Goal: Find specific page/section

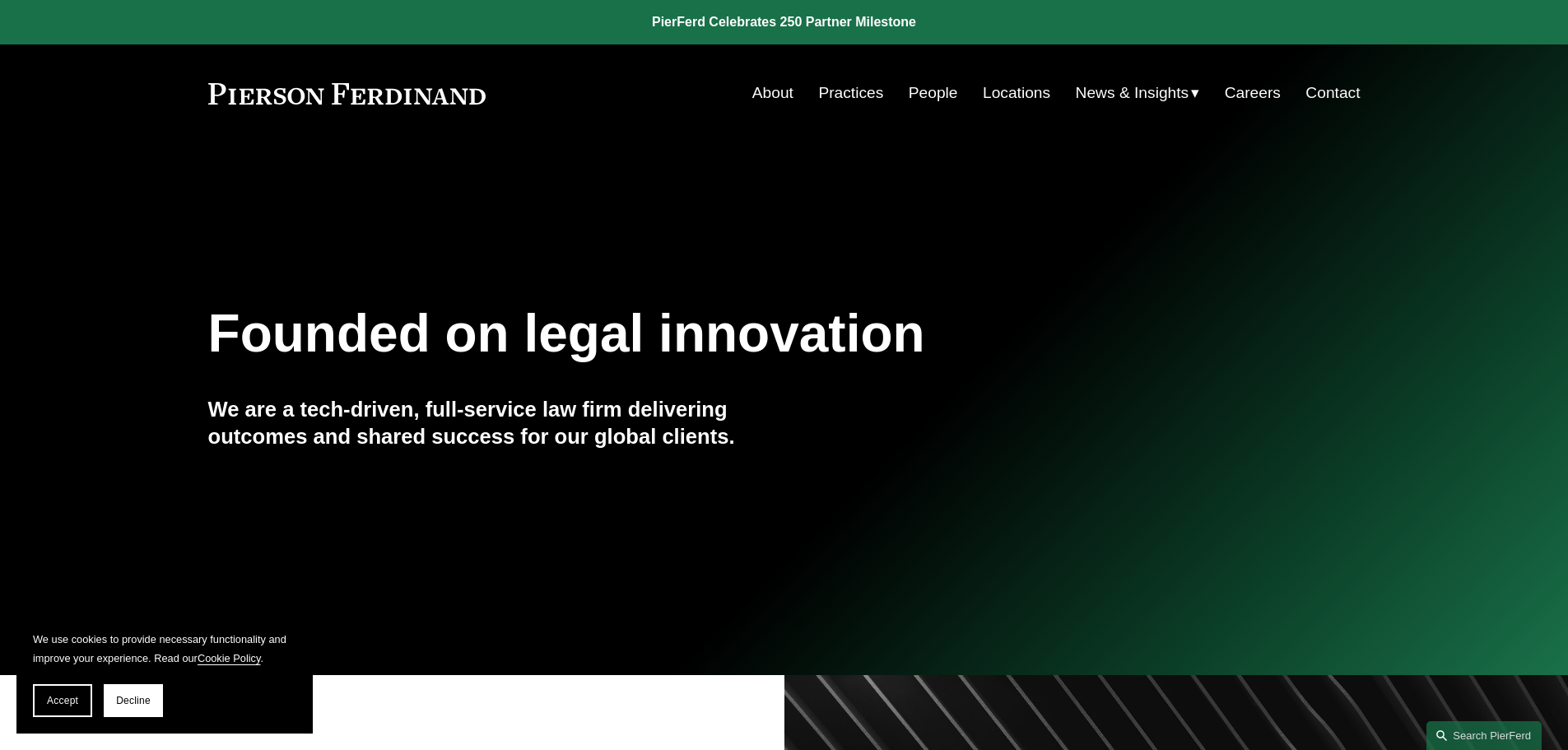
click at [919, 93] on link "People" at bounding box center [933, 93] width 50 height 31
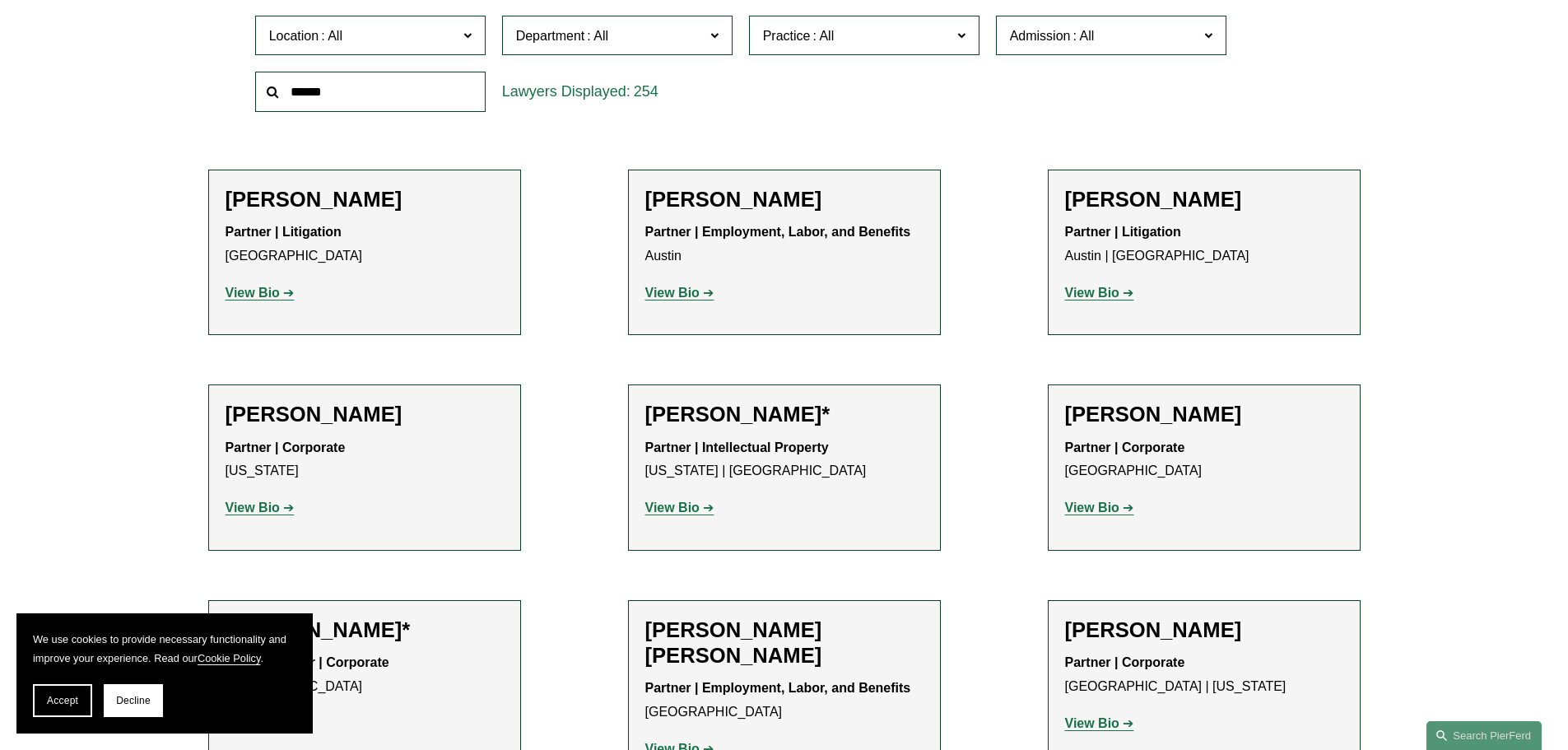
scroll to position [247, 0]
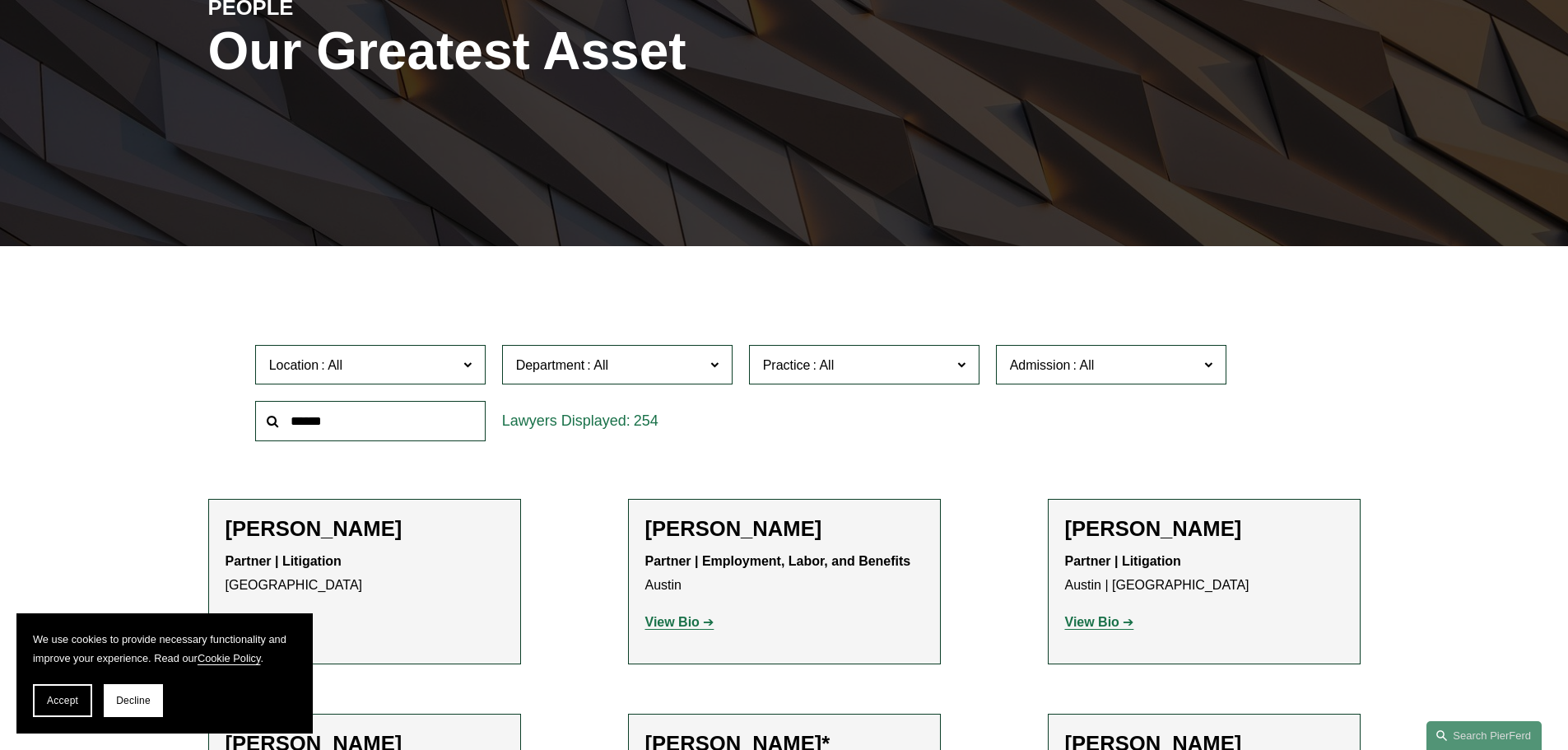
click at [299, 420] on input "text" at bounding box center [370, 421] width 231 height 40
type input "********"
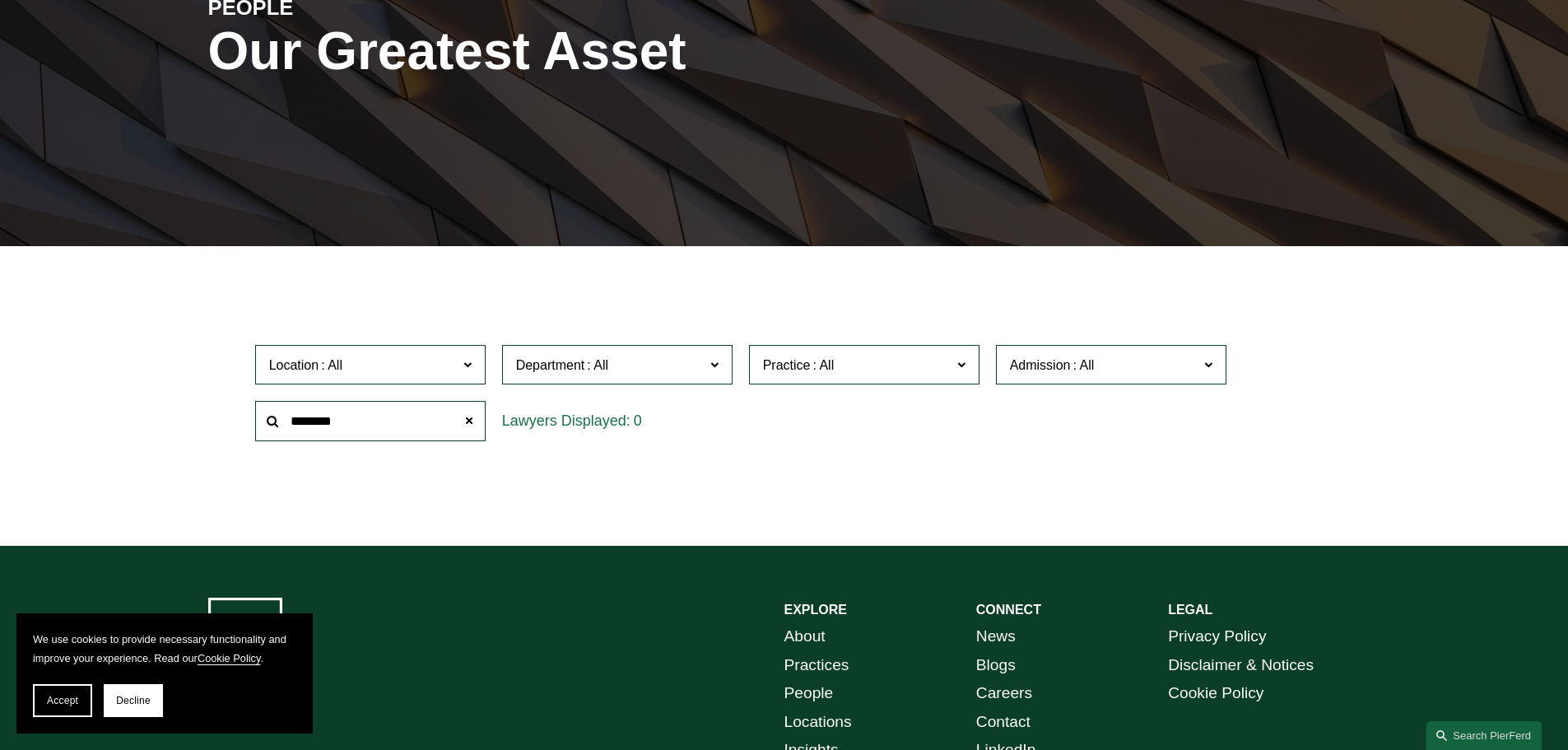
drag, startPoint x: 359, startPoint y: 424, endPoint x: 103, endPoint y: 423, distance: 256.0
click at [103, 423] on div "Filter Location All Atlanta Austin Boston Charlotte Chicago Cincinnati Clevelan…" at bounding box center [784, 409] width 1568 height 275
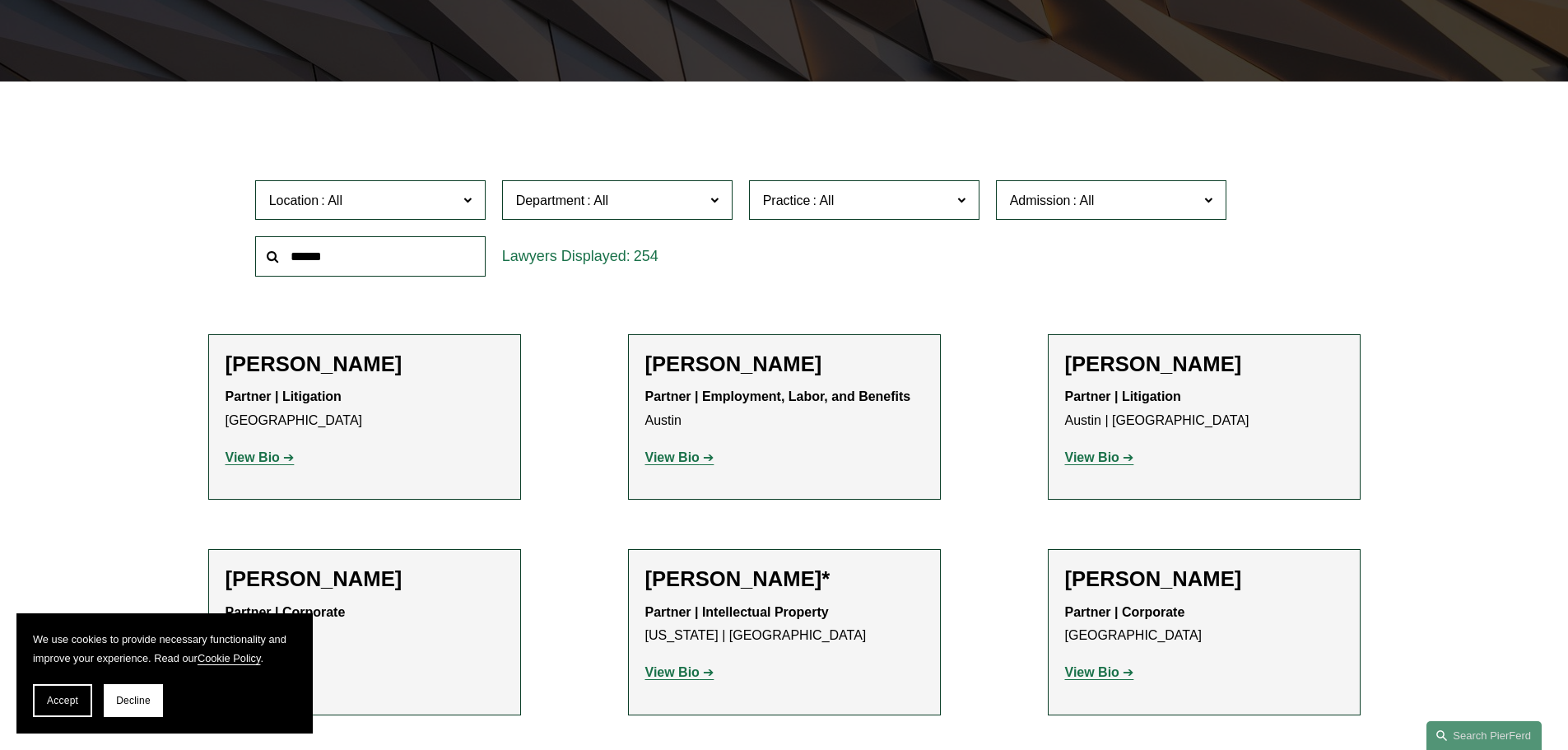
scroll to position [494, 0]
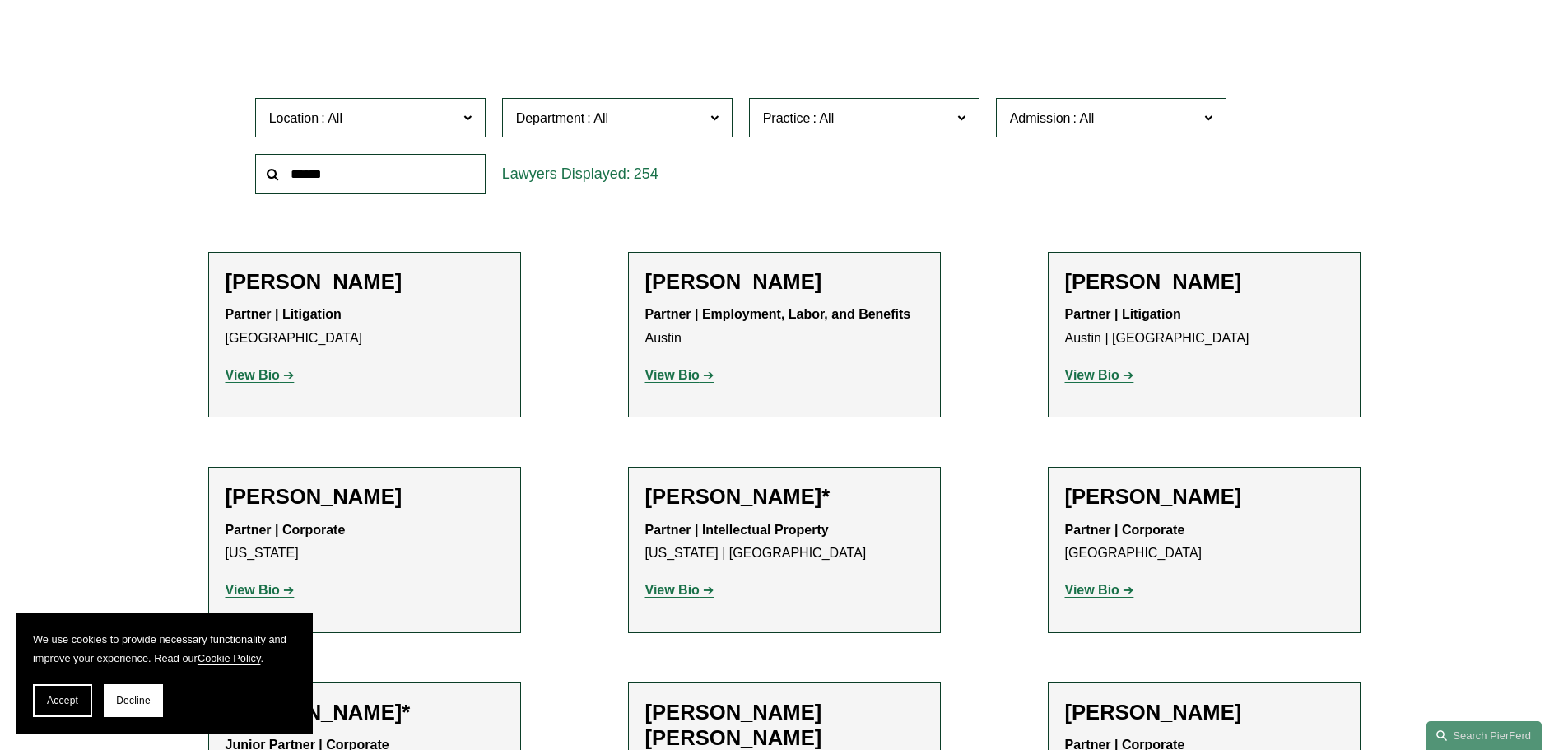
click at [290, 178] on input "text" at bounding box center [370, 174] width 231 height 40
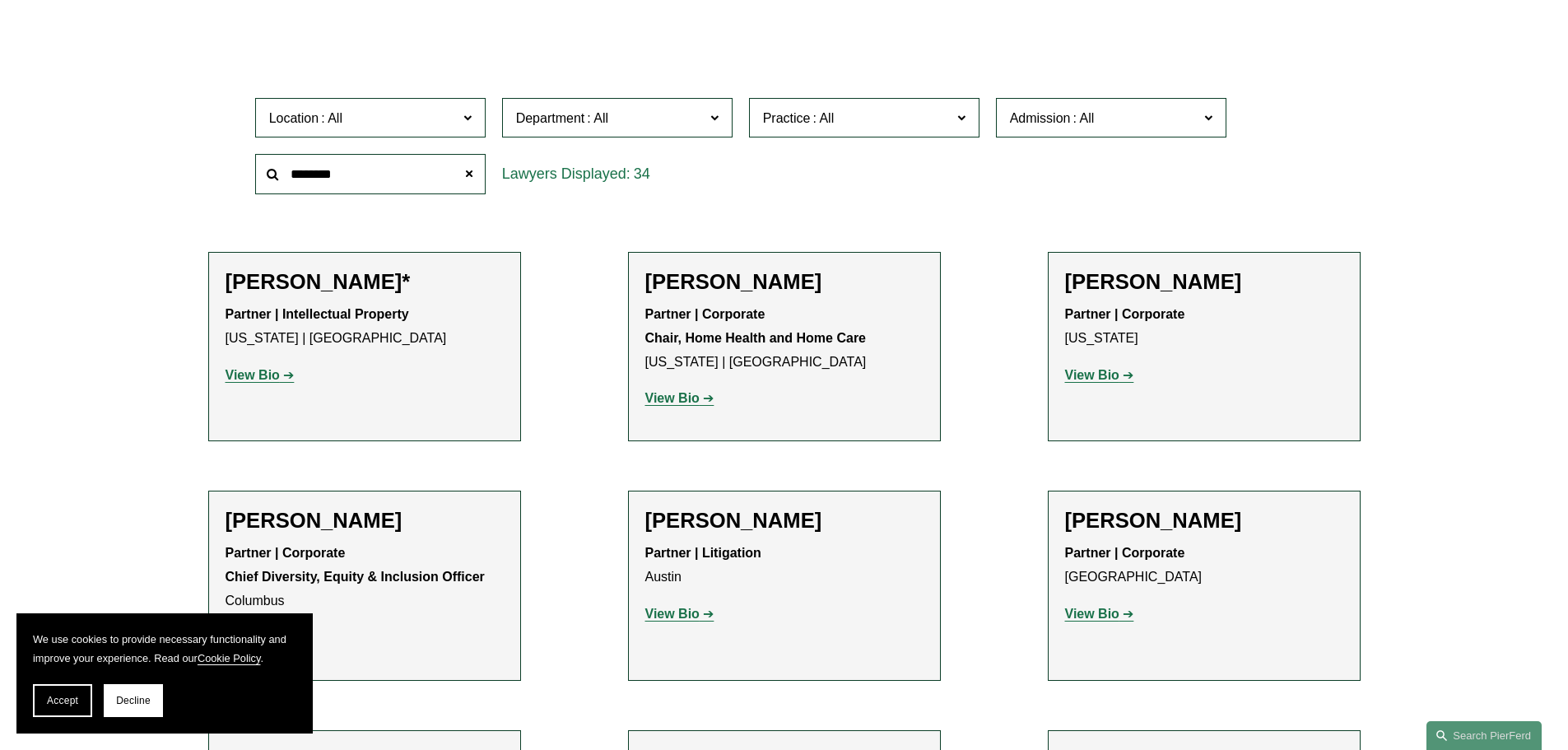
type input "*********"
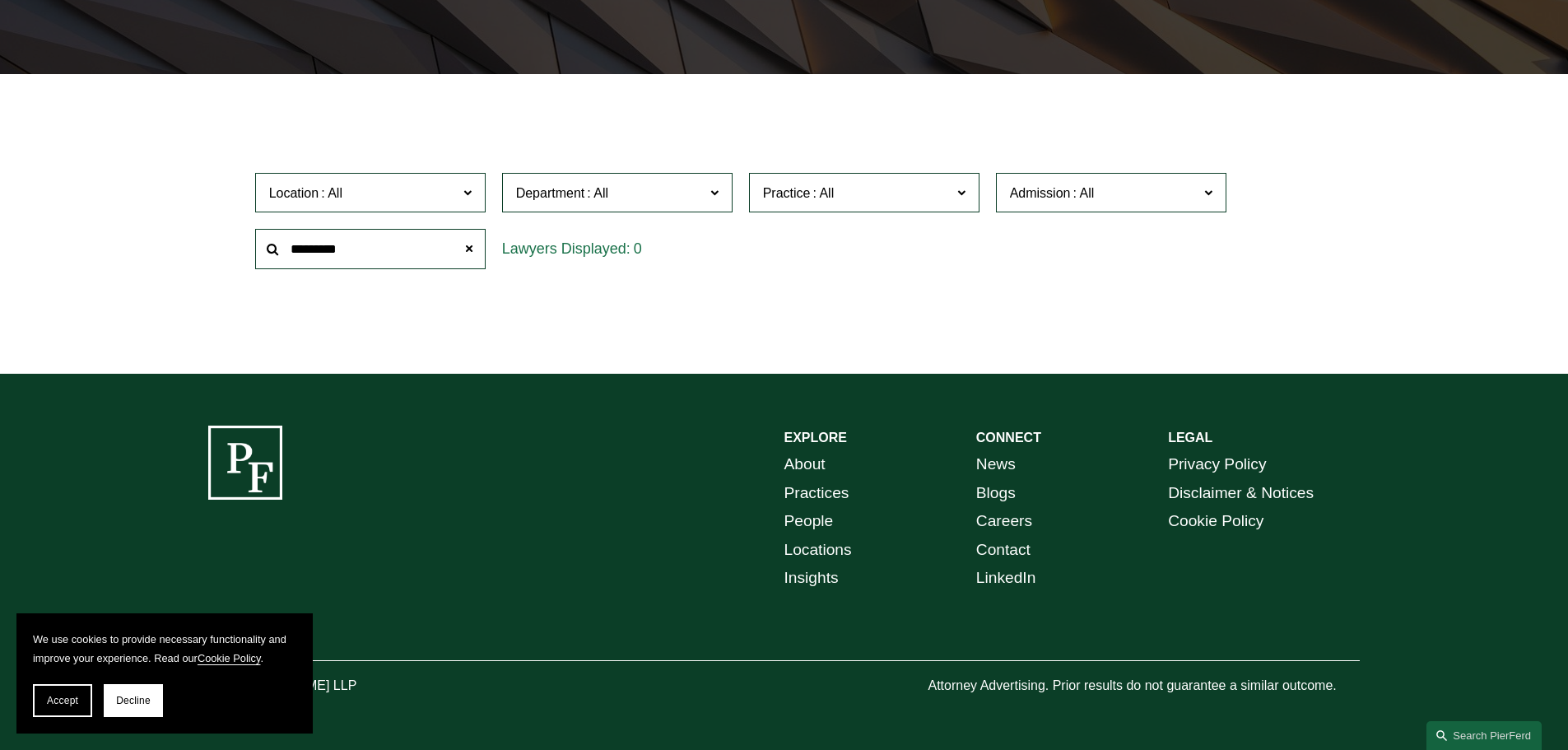
scroll to position [421, 0]
drag, startPoint x: 358, startPoint y: 246, endPoint x: 258, endPoint y: 242, distance: 100.1
click at [258, 242] on input "*********" at bounding box center [370, 249] width 231 height 40
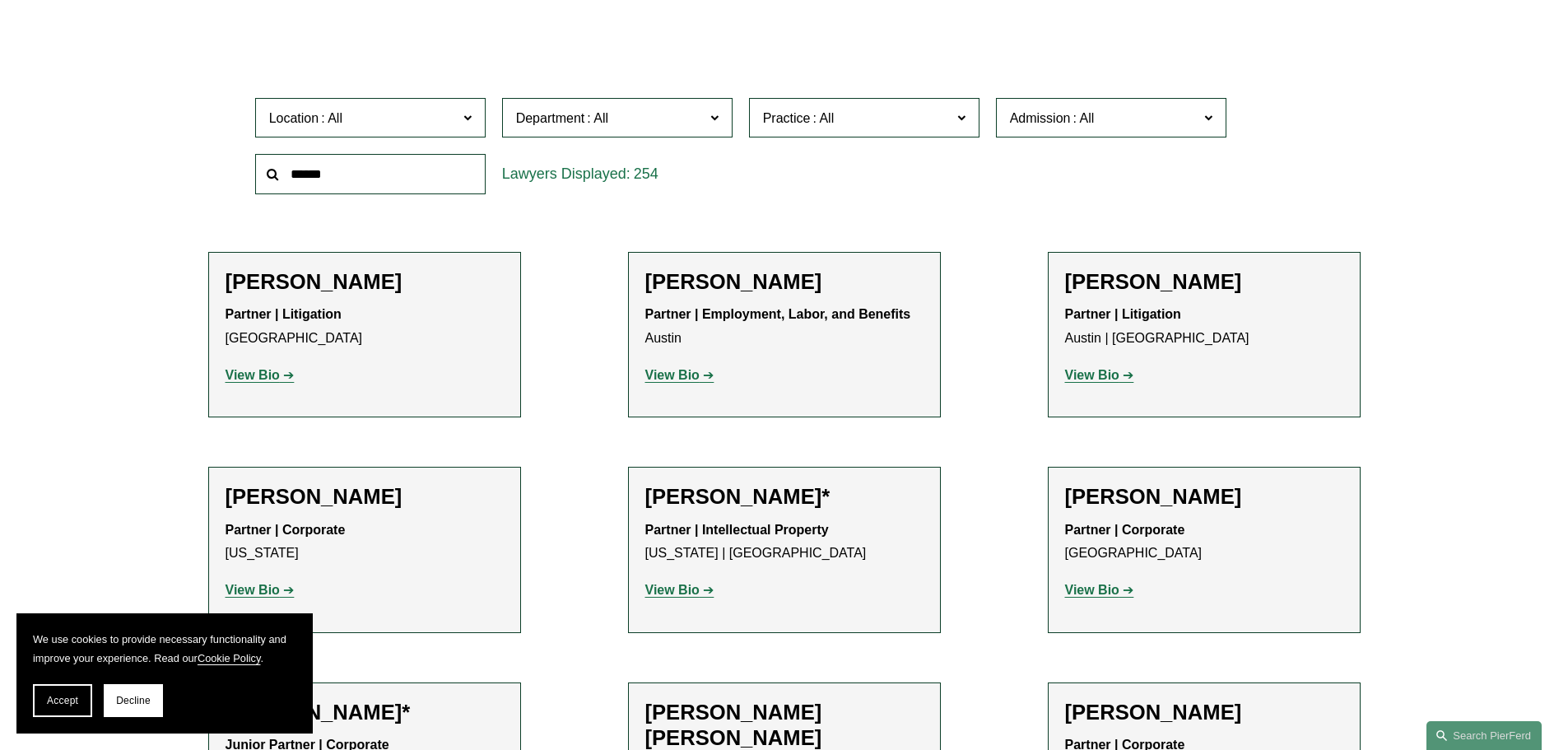
click at [958, 116] on span at bounding box center [960, 116] width 8 height 21
click at [313, 184] on input "text" at bounding box center [370, 174] width 231 height 40
click at [0, 0] on link "FDA" at bounding box center [0, 0] width 0 height 0
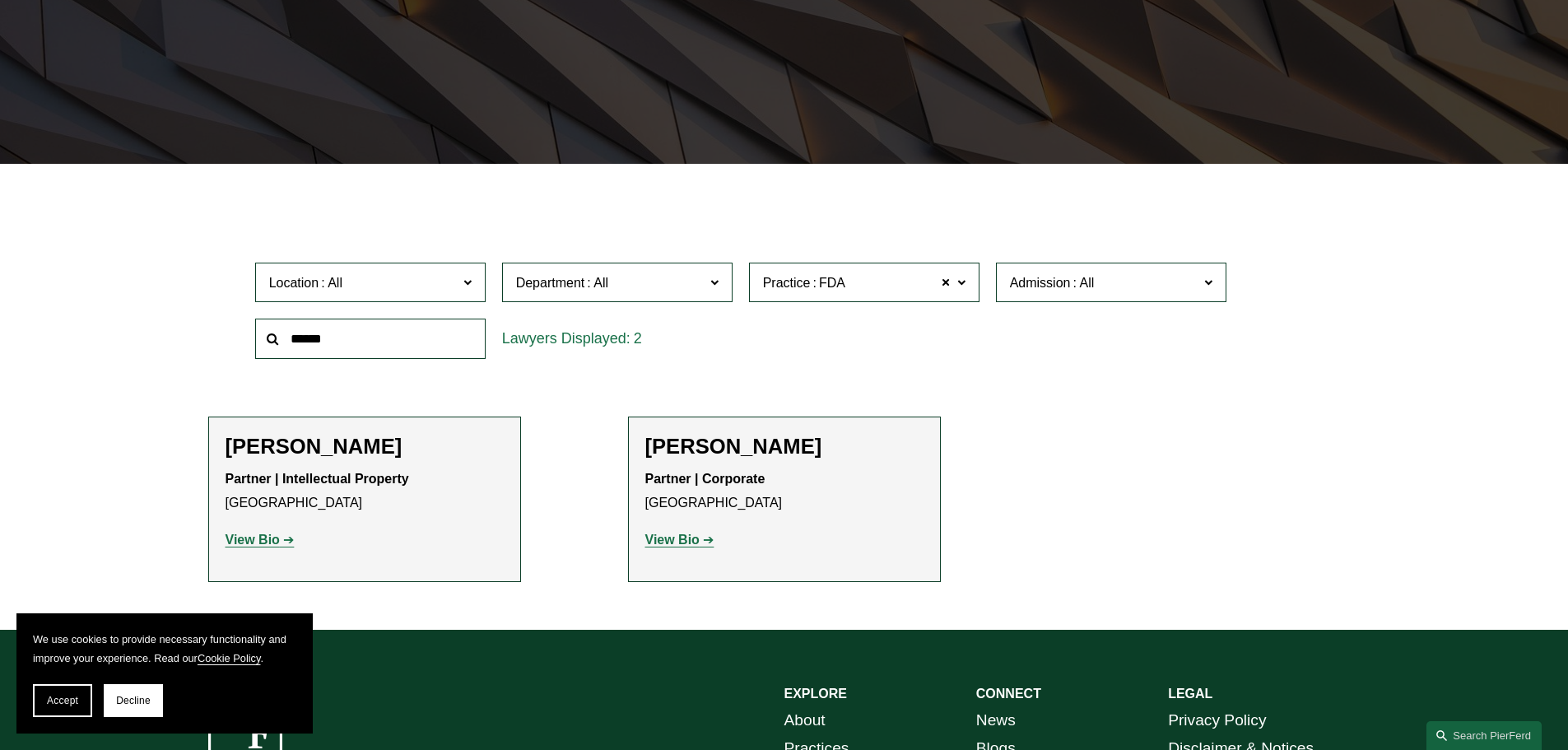
scroll to position [494, 0]
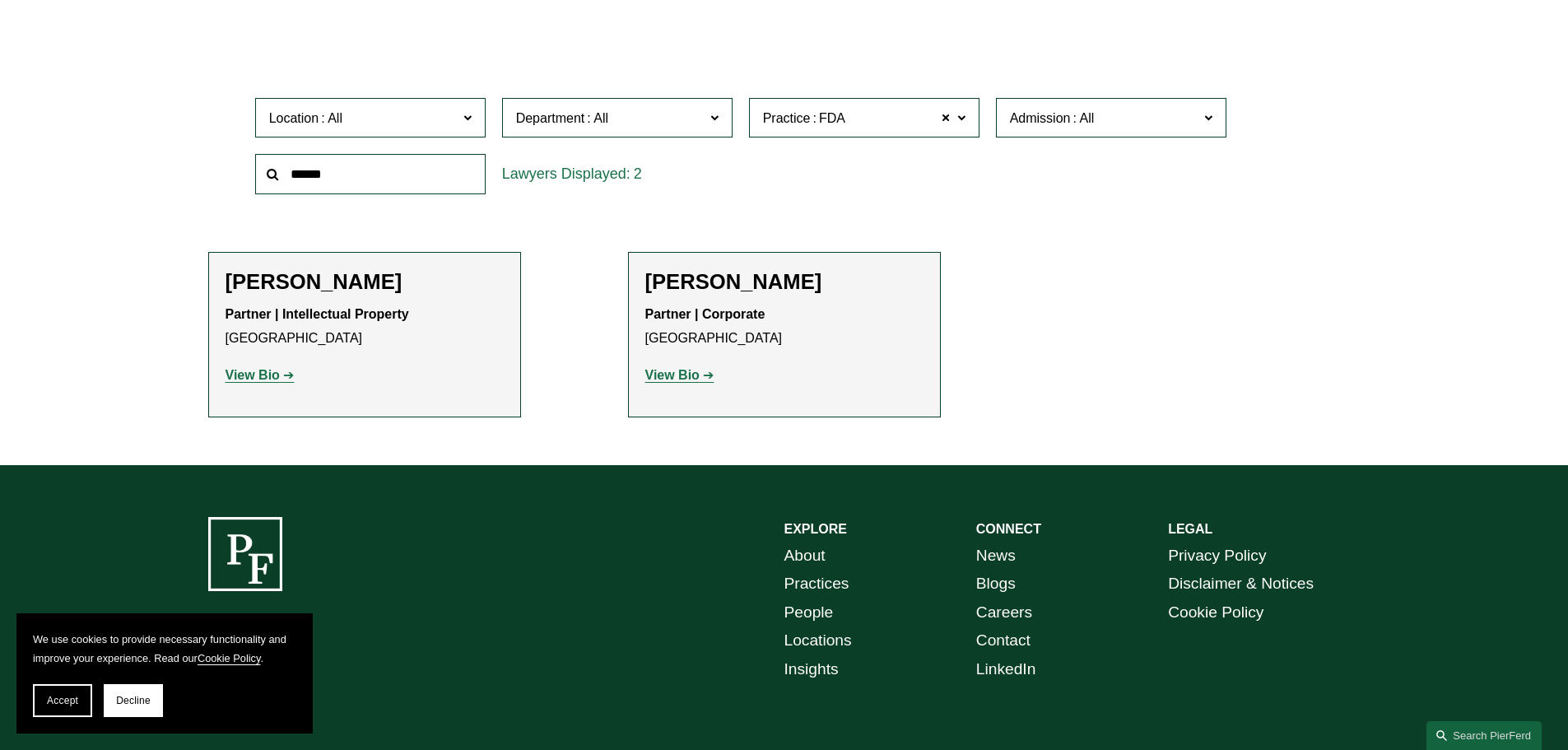
click at [955, 120] on label "Practice FDA" at bounding box center [864, 118] width 231 height 40
drag, startPoint x: 977, startPoint y: 226, endPoint x: 968, endPoint y: 155, distance: 71.6
click at [0, 0] on ul "All Antitrust Counseling Appellate Arbitration and Mediation Banking and Financ…" at bounding box center [0, 0] width 0 height 0
click at [0, 0] on link "All" at bounding box center [0, 0] width 0 height 0
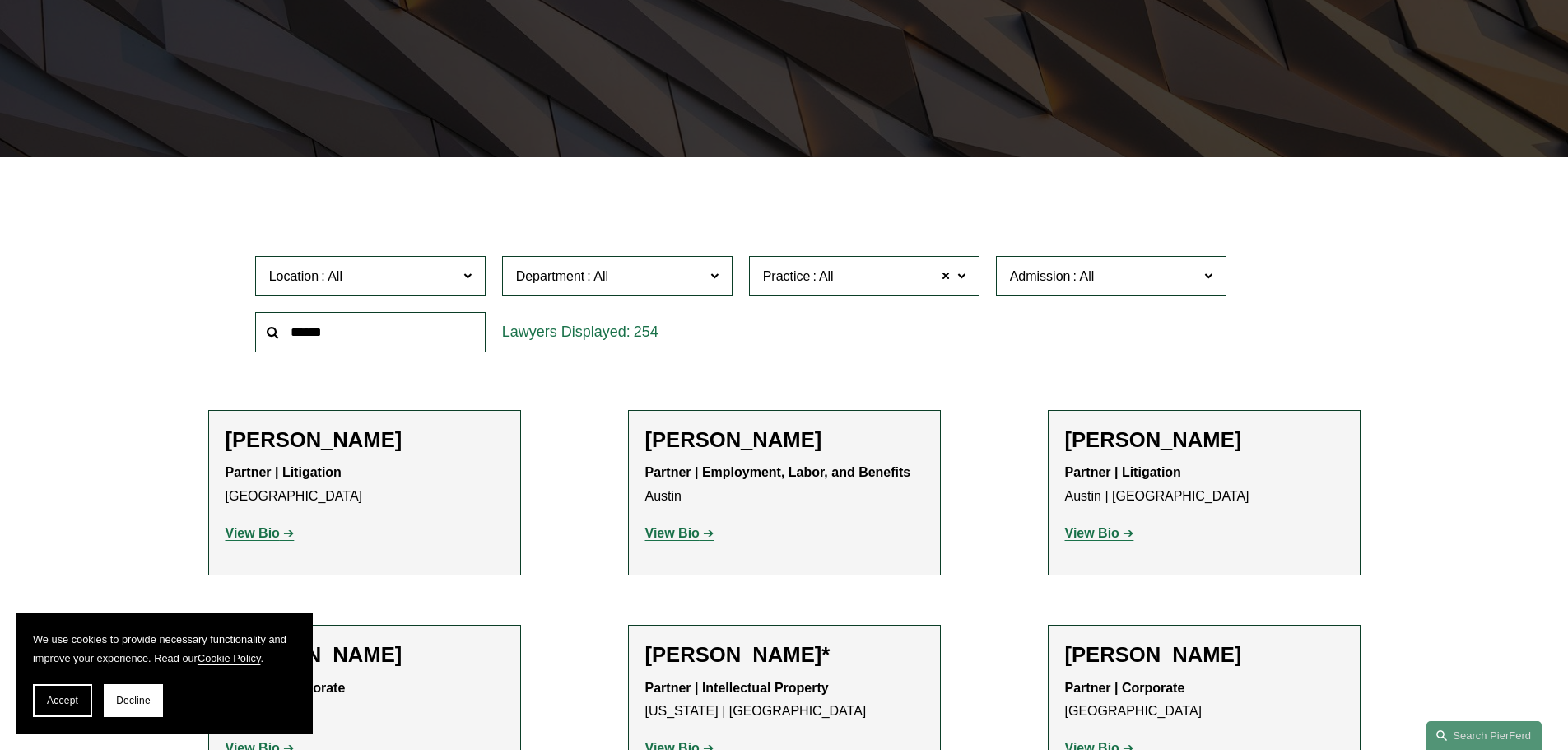
scroll to position [329, 0]
